Goal: Navigation & Orientation: Find specific page/section

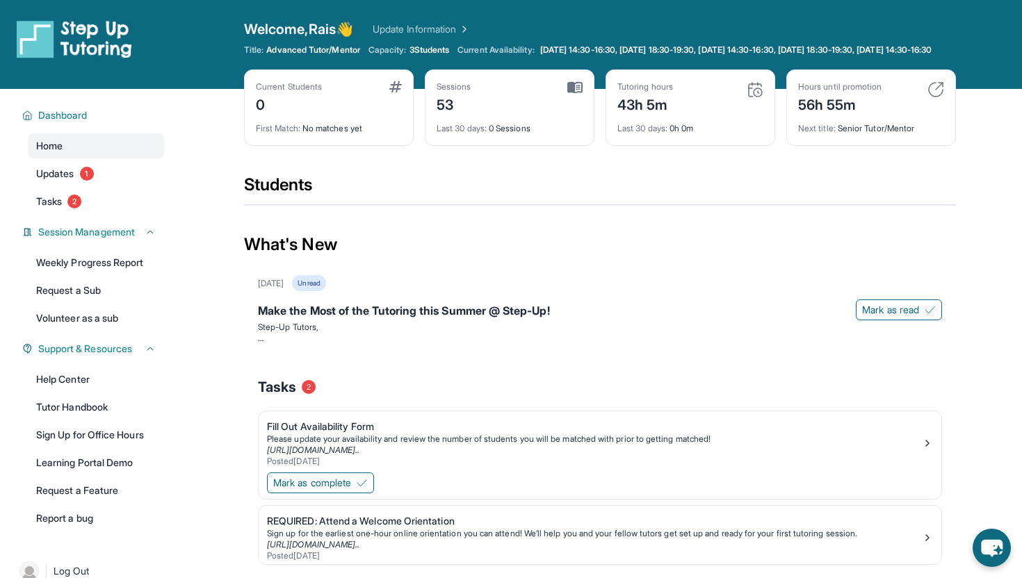
click at [578, 92] on img at bounding box center [574, 87] width 15 height 13
click at [569, 106] on div "Sessions 53" at bounding box center [510, 97] width 146 height 33
click at [123, 181] on link "Updates 1" at bounding box center [96, 173] width 136 height 25
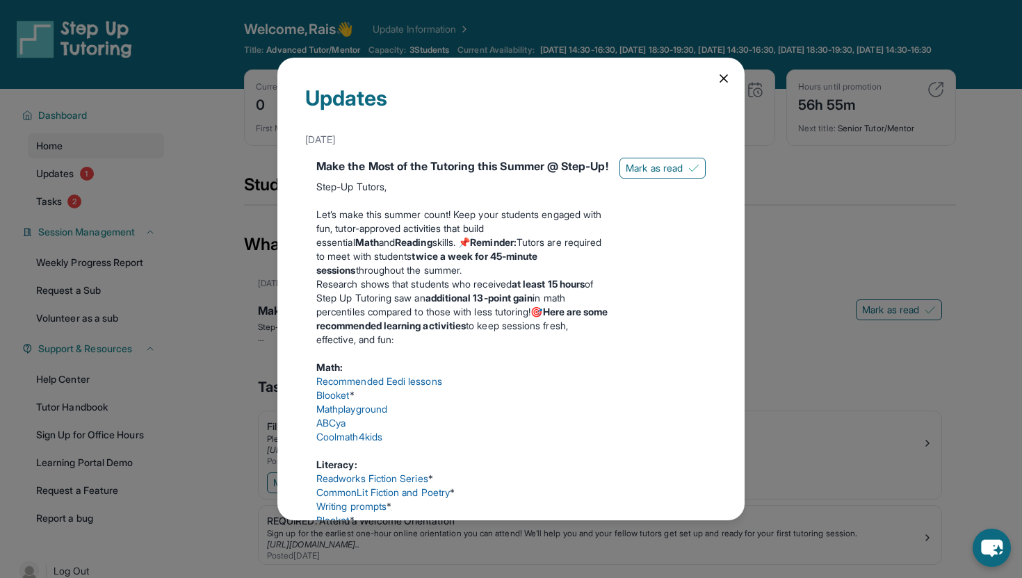
click at [112, 200] on div "Updates [DATE] Make the Most of the Tutoring this Summer @ Step-Up! Step-Up Tut…" at bounding box center [511, 289] width 1022 height 578
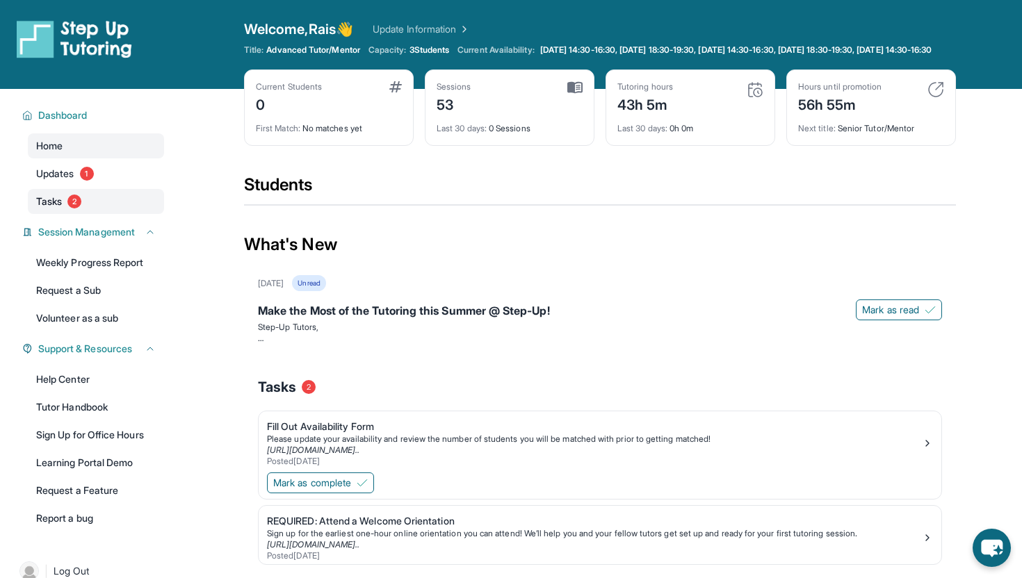
click at [104, 212] on link "Tasks 2" at bounding box center [96, 201] width 136 height 25
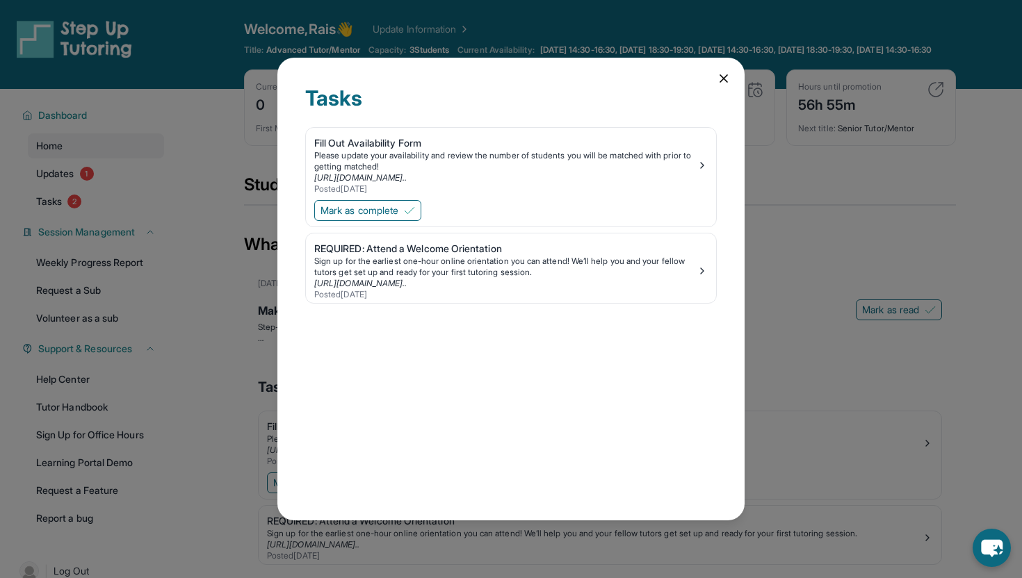
click at [122, 212] on div "Tasks Fill Out Availability Form Please update your availability and review the…" at bounding box center [511, 289] width 1022 height 578
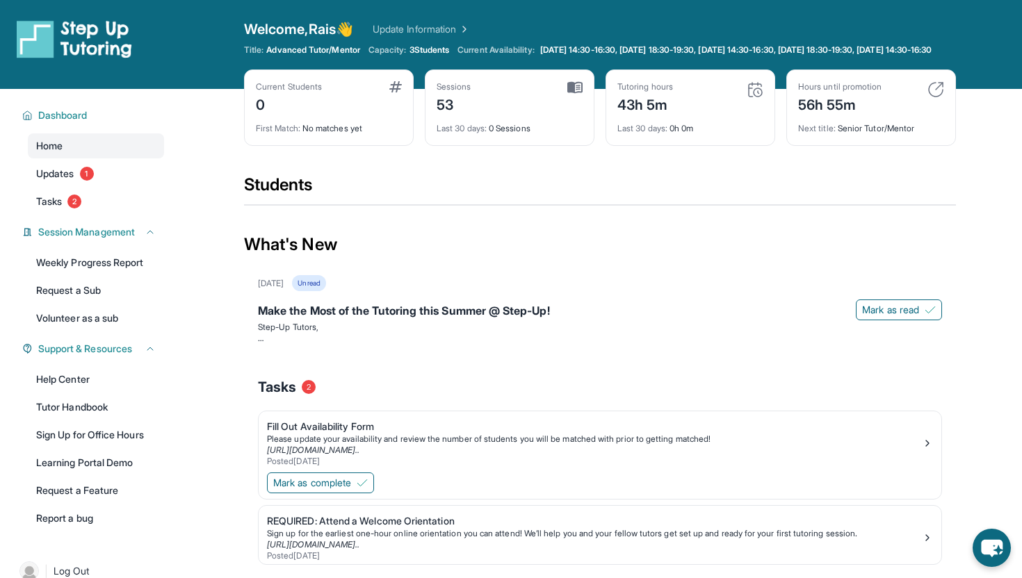
click at [541, 94] on div "Sessions 53" at bounding box center [510, 97] width 146 height 33
click at [475, 115] on div "Sessions 53" at bounding box center [510, 97] width 146 height 33
